Goal: Task Accomplishment & Management: Manage account settings

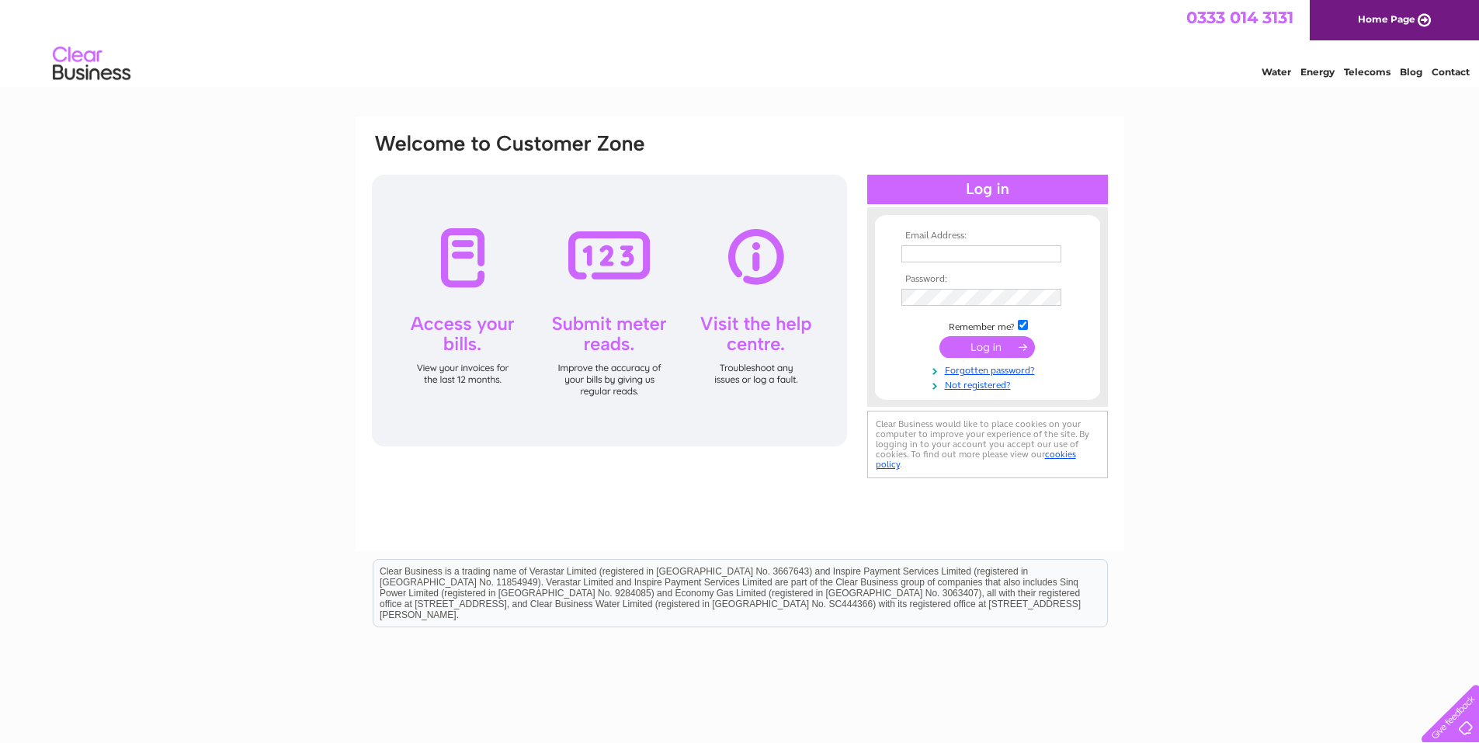
type input "[EMAIL_ADDRESS][DOMAIN_NAME]"
click at [981, 345] on input "submit" at bounding box center [986, 347] width 95 height 22
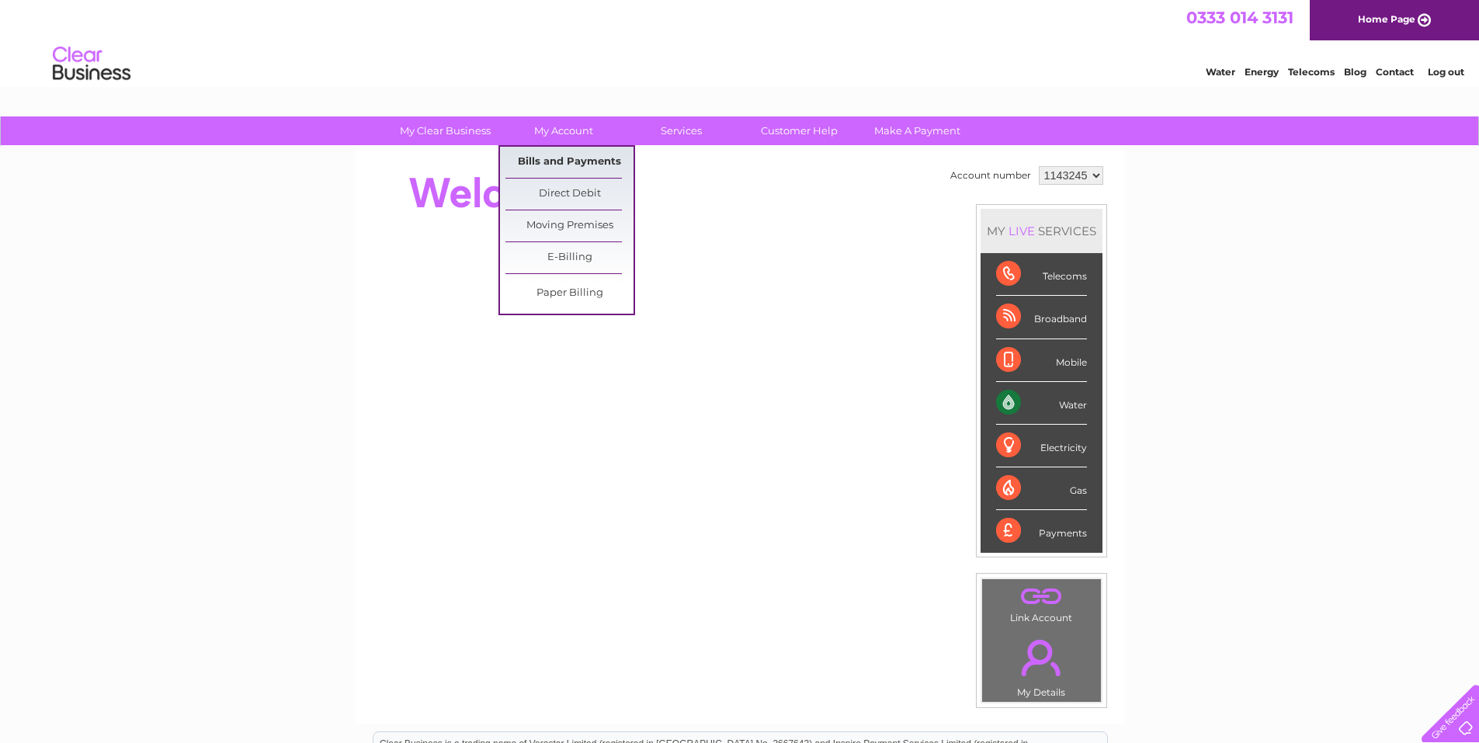
click at [551, 156] on link "Bills and Payments" at bounding box center [569, 162] width 128 height 31
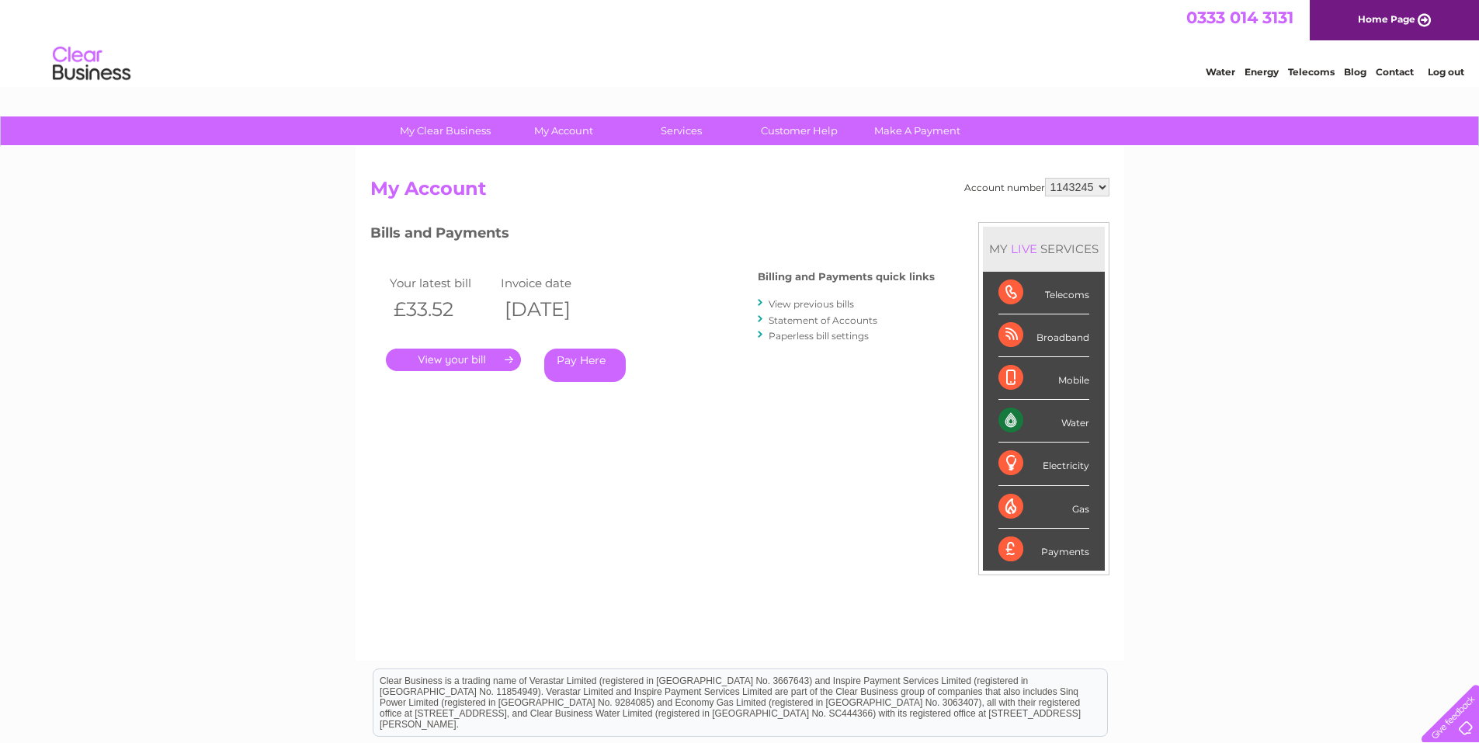
click at [459, 360] on link "." at bounding box center [453, 360] width 135 height 23
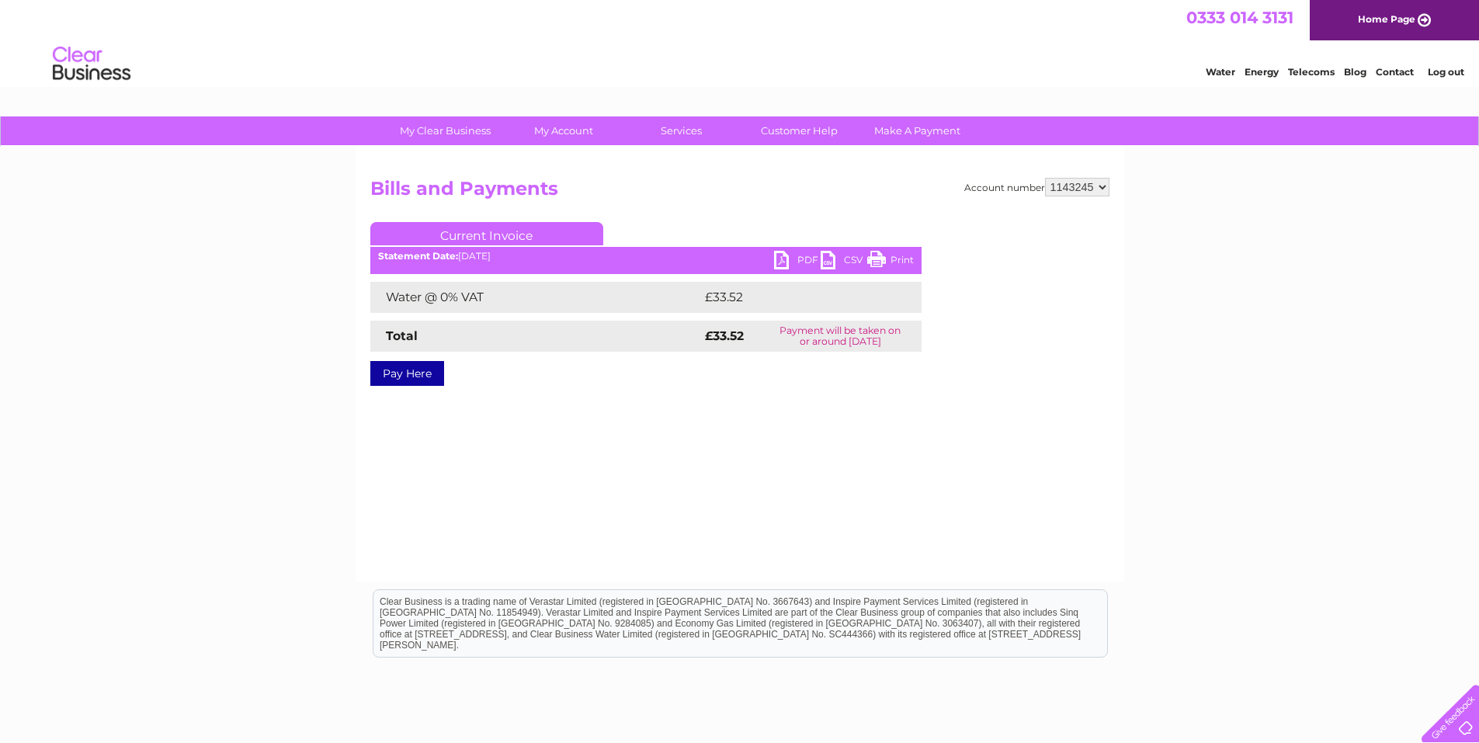
click at [783, 255] on link "PDF" at bounding box center [797, 262] width 47 height 23
